Goal: Check status

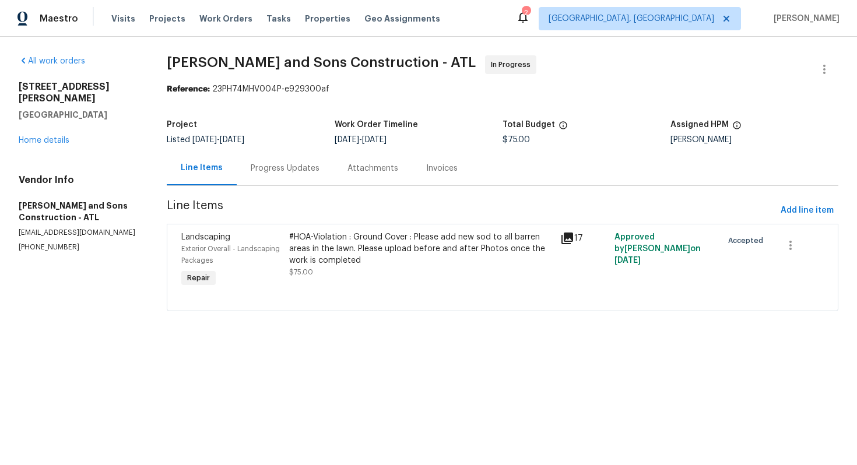
click at [272, 171] on div "Progress Updates" at bounding box center [285, 169] width 69 height 12
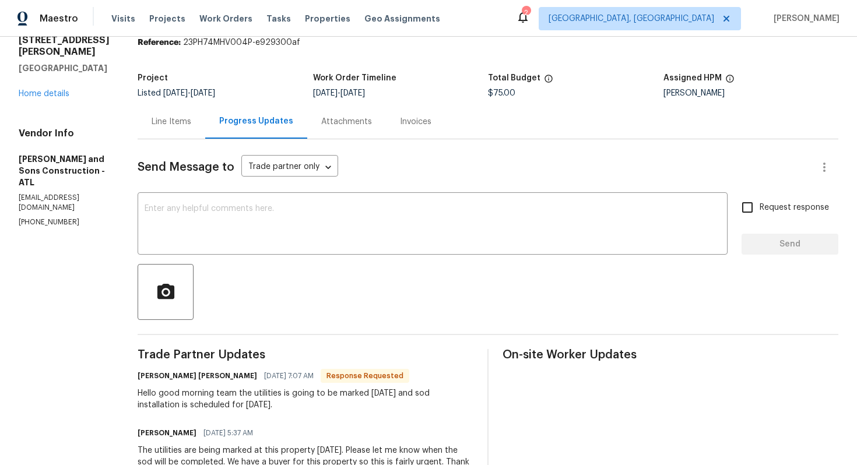
scroll to position [50, 0]
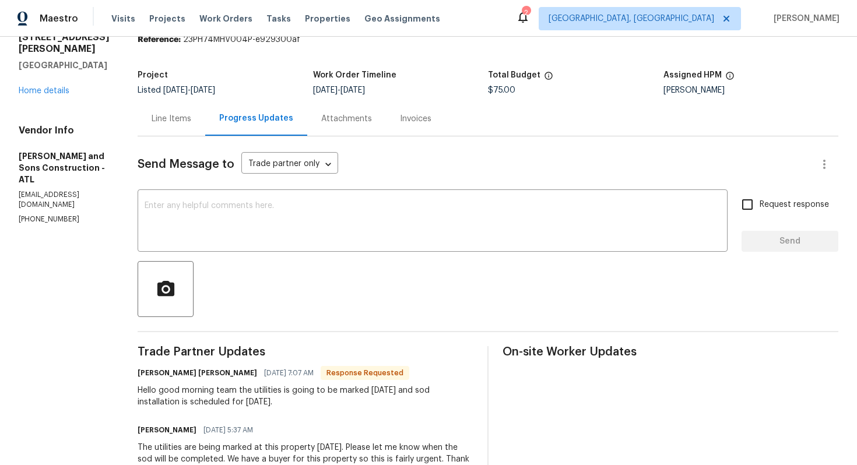
click at [152, 116] on div "Line Items" at bounding box center [172, 119] width 40 height 12
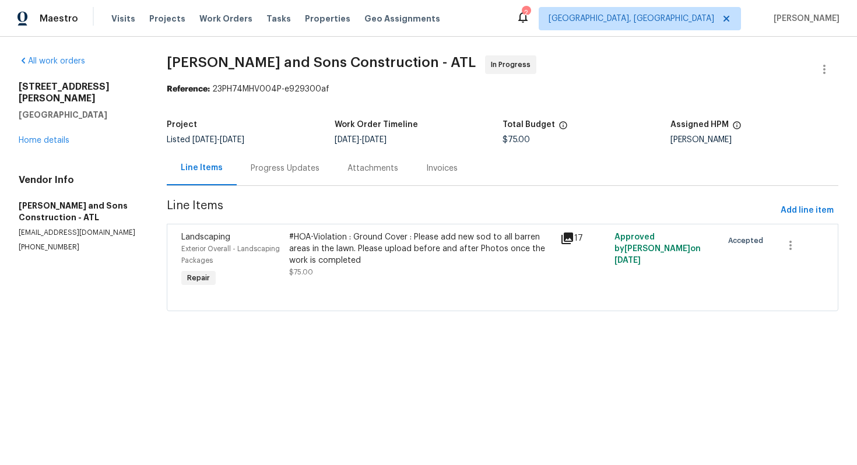
click at [295, 171] on div "Progress Updates" at bounding box center [285, 169] width 69 height 12
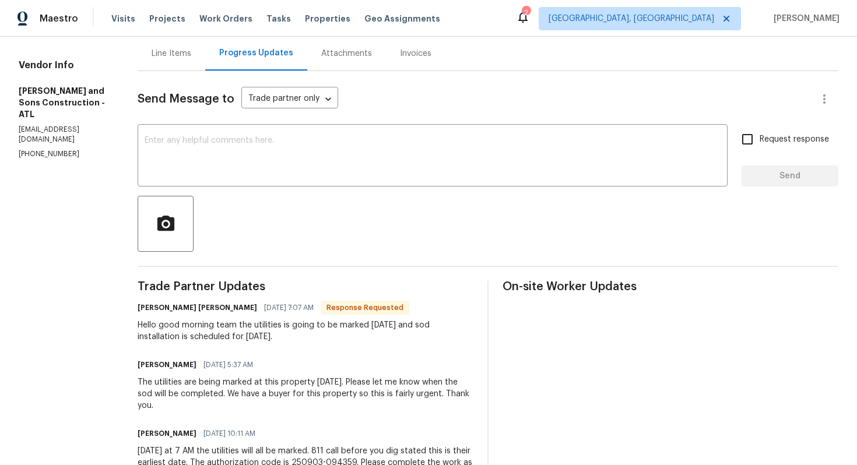
scroll to position [117, 0]
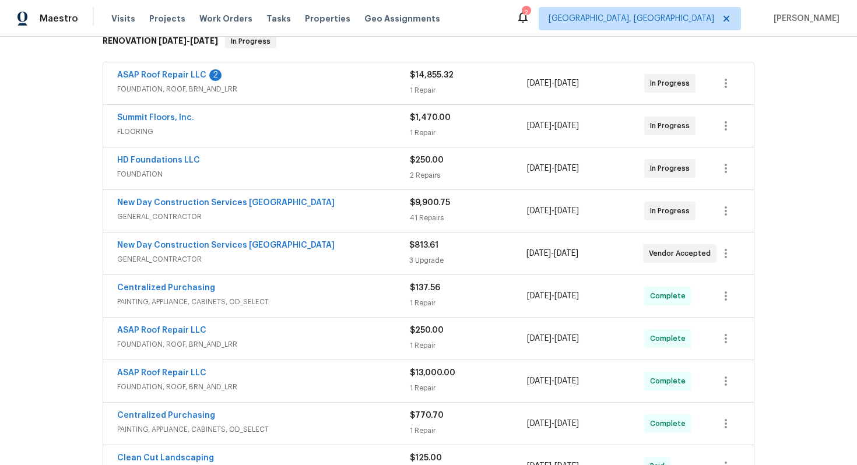
scroll to position [403, 0]
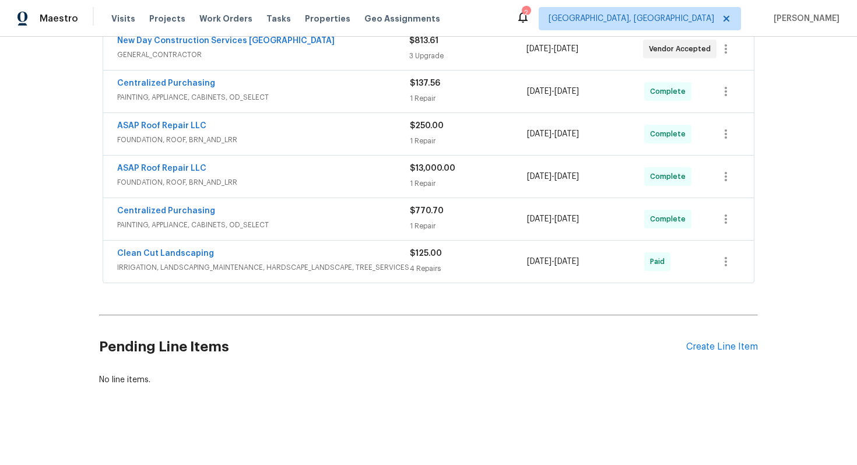
click at [225, 251] on div "Clean Cut Landscaping" at bounding box center [263, 255] width 293 height 14
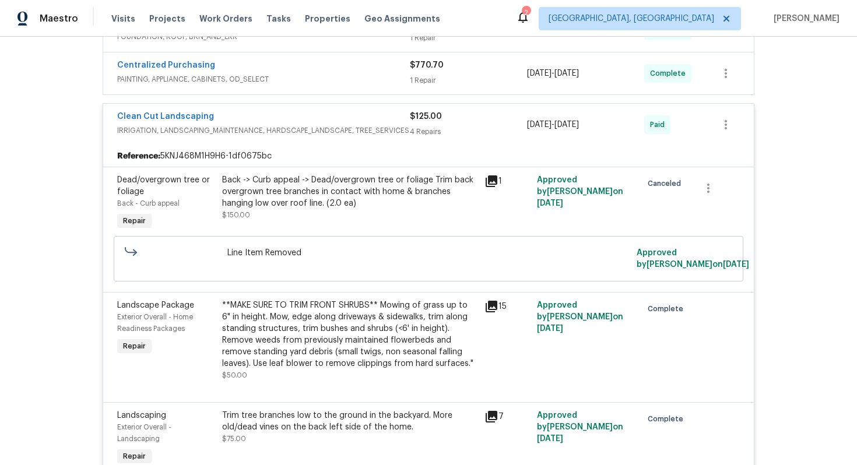
scroll to position [552, 0]
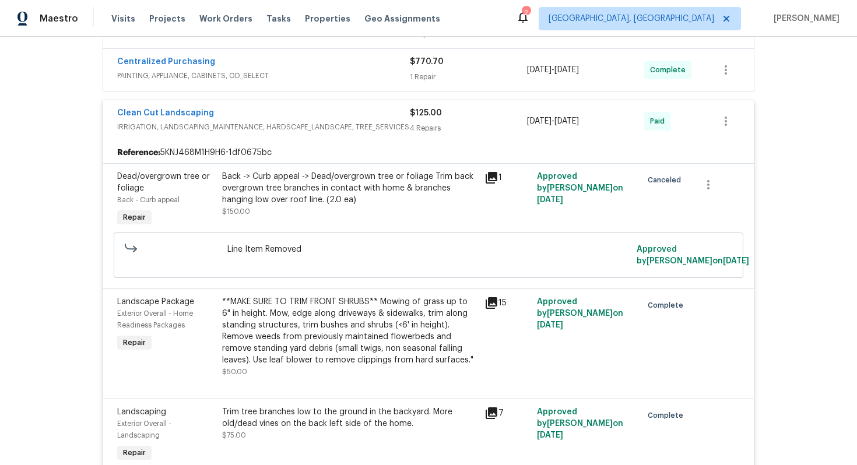
click at [369, 321] on div "**MAKE SURE TO TRIM FRONT SHRUBS** Mowing of grass up to 6" in height. Mow, edg…" at bounding box center [349, 331] width 255 height 70
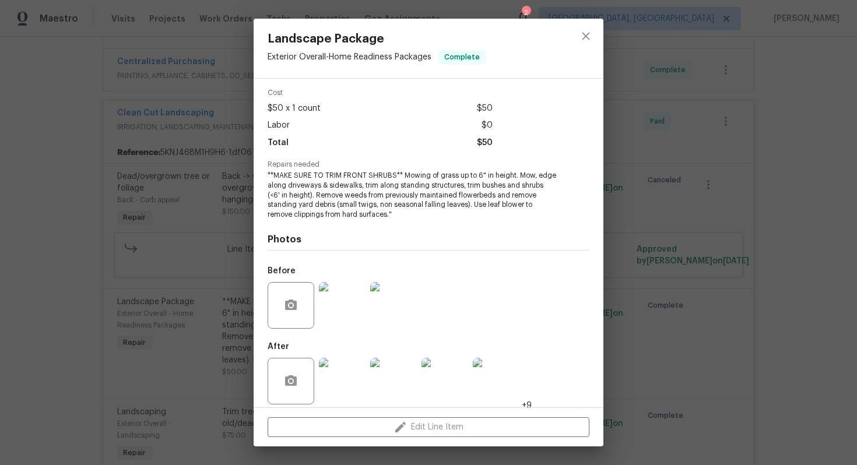
scroll to position [52, 0]
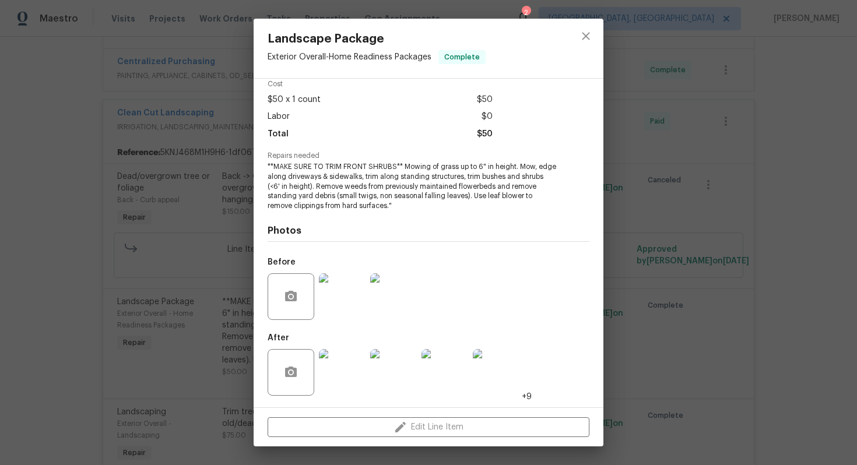
click at [337, 383] on img at bounding box center [342, 372] width 47 height 47
